Goal: Find specific page/section: Find specific page/section

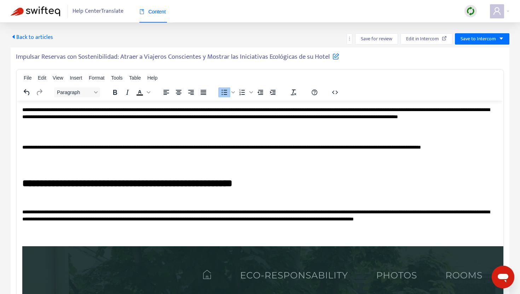
scroll to position [888, 0]
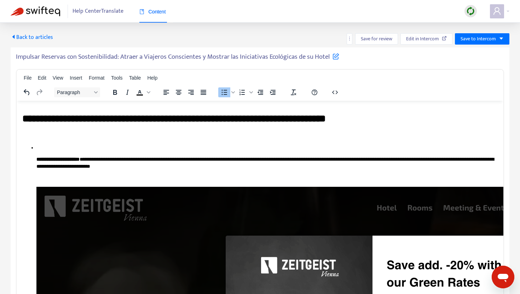
click at [25, 36] on span "Back to articles" at bounding box center [32, 38] width 42 height 10
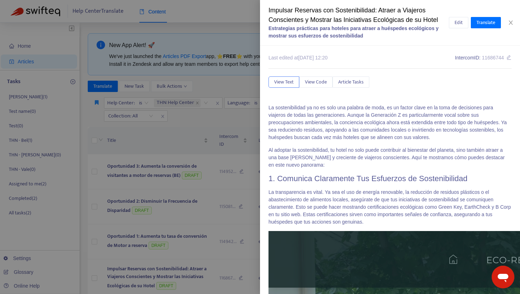
click at [208, 139] on div at bounding box center [260, 147] width 520 height 294
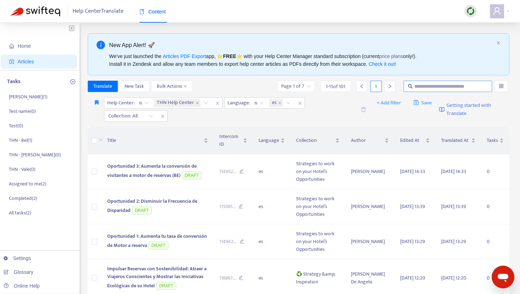
click at [433, 85] on input "text" at bounding box center [448, 86] width 68 height 8
